Goal: Check status: Check status

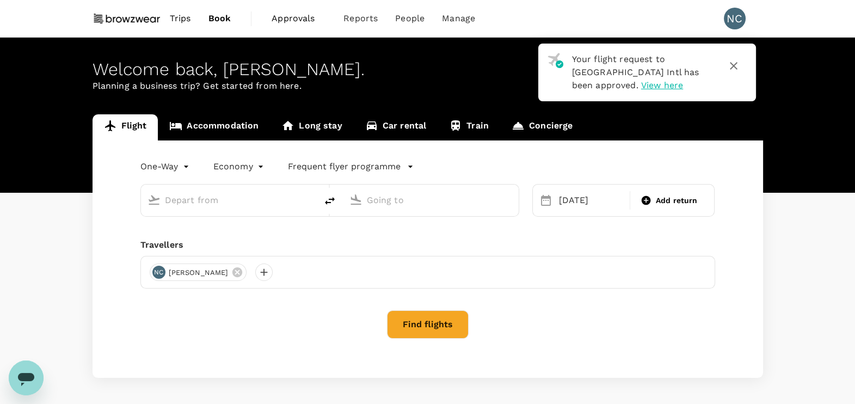
type input "Singapore Changi (SIN)"
type input "Kuala Lumpur Intl ([GEOGRAPHIC_DATA])"
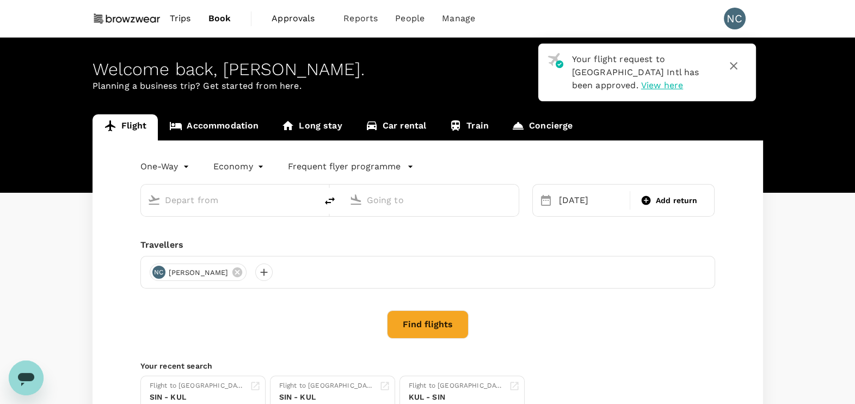
type input "Singapore Changi (SIN)"
type input "Kuala Lumpur Intl ([GEOGRAPHIC_DATA])"
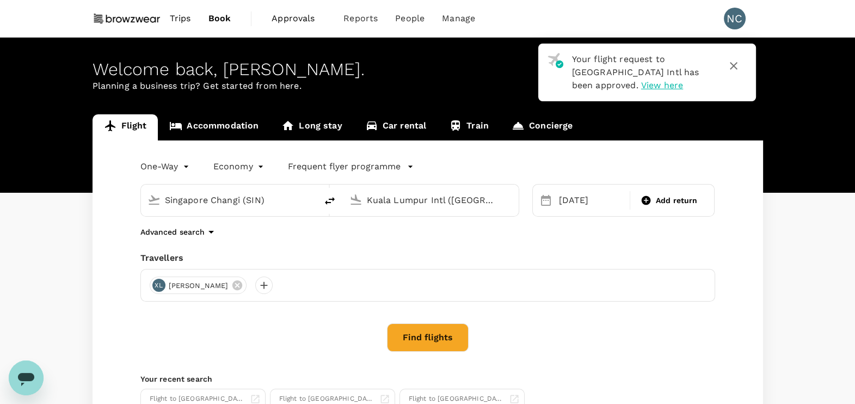
click at [174, 16] on span "Trips" at bounding box center [180, 18] width 21 height 13
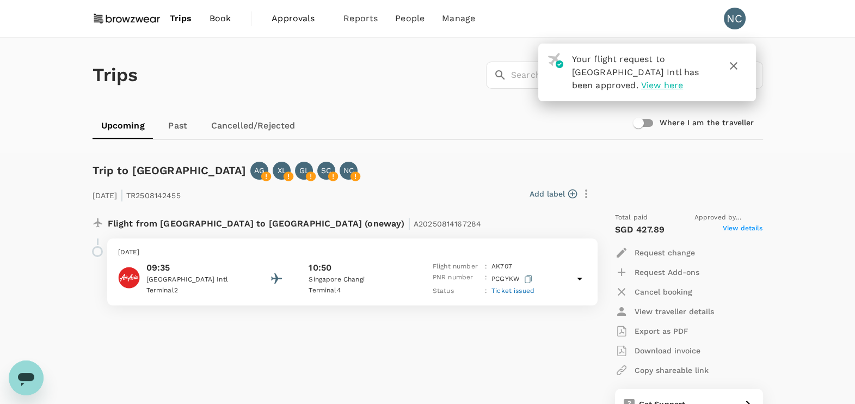
click at [523, 287] on span "Ticket issued" at bounding box center [512, 291] width 43 height 8
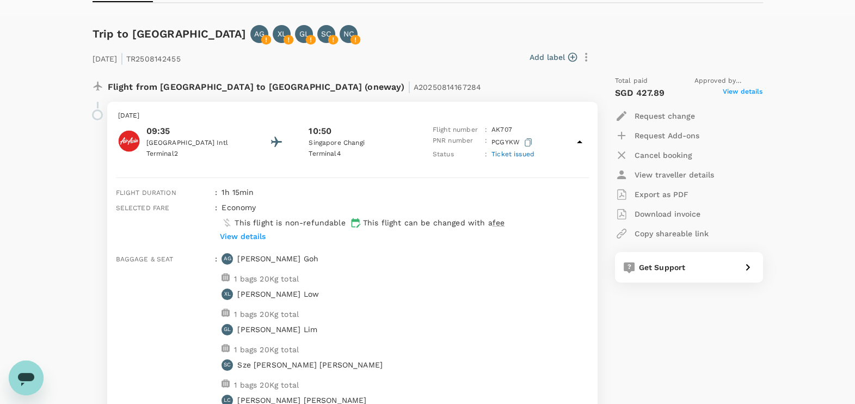
scroll to position [204, 0]
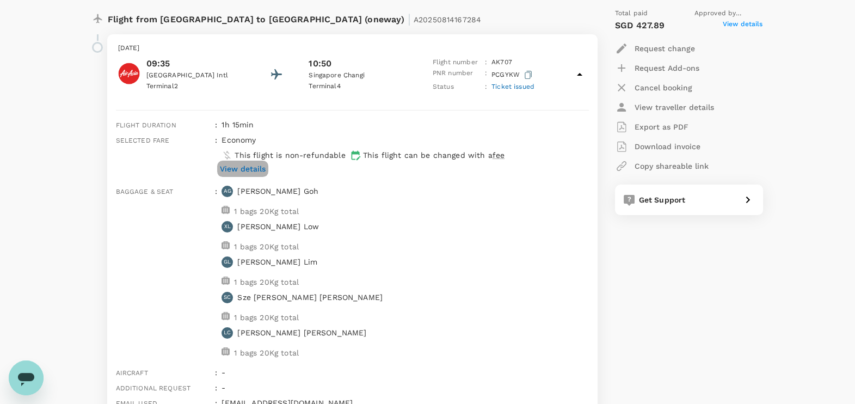
click at [258, 169] on p "View details" at bounding box center [243, 168] width 46 height 11
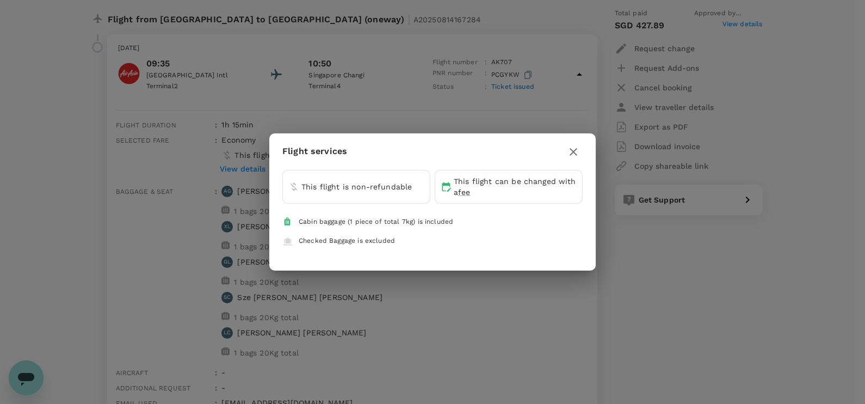
click at [575, 152] on icon "button" at bounding box center [574, 152] width 8 height 8
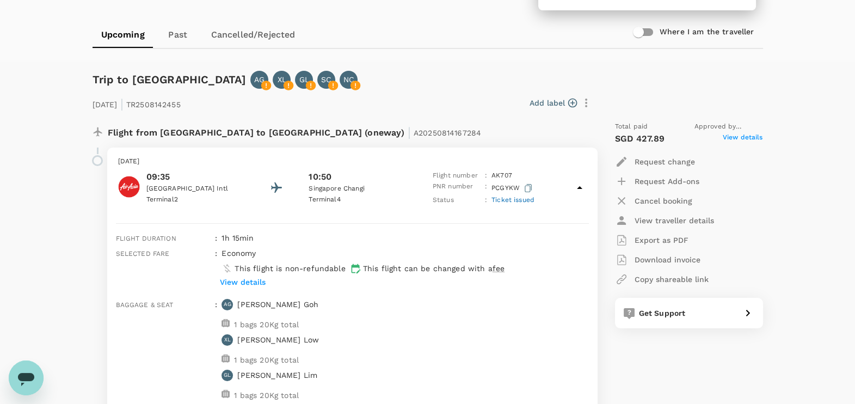
scroll to position [67, 0]
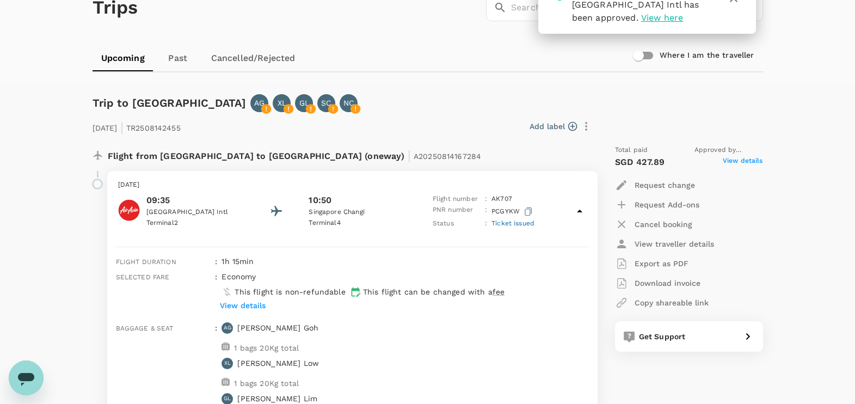
click at [746, 158] on span "View details" at bounding box center [742, 162] width 40 height 13
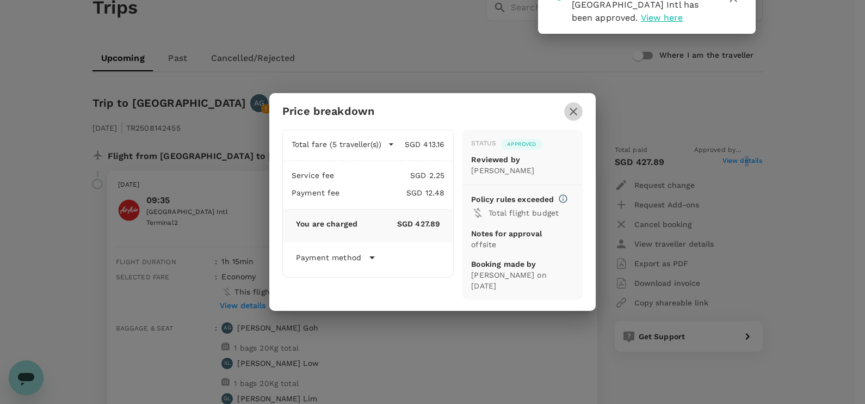
click at [578, 112] on icon "button" at bounding box center [573, 111] width 13 height 13
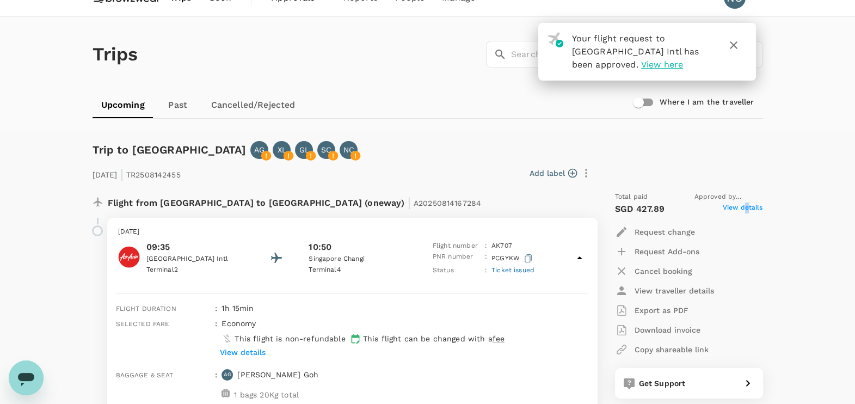
scroll to position [0, 0]
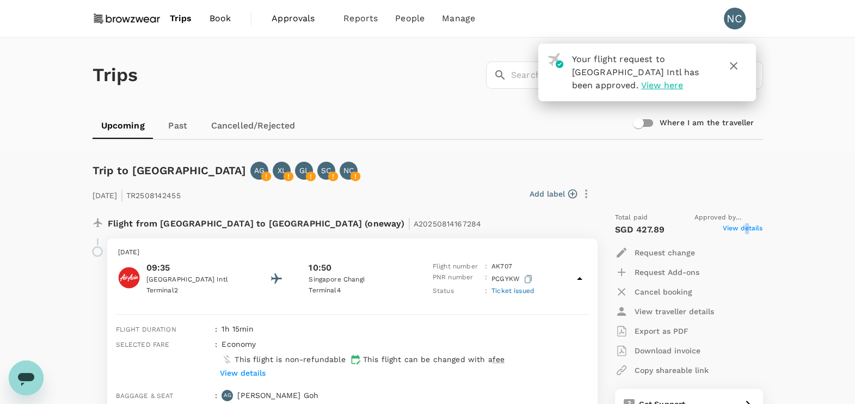
click at [731, 62] on icon "button" at bounding box center [733, 65] width 13 height 13
